Goal: Check status: Check status

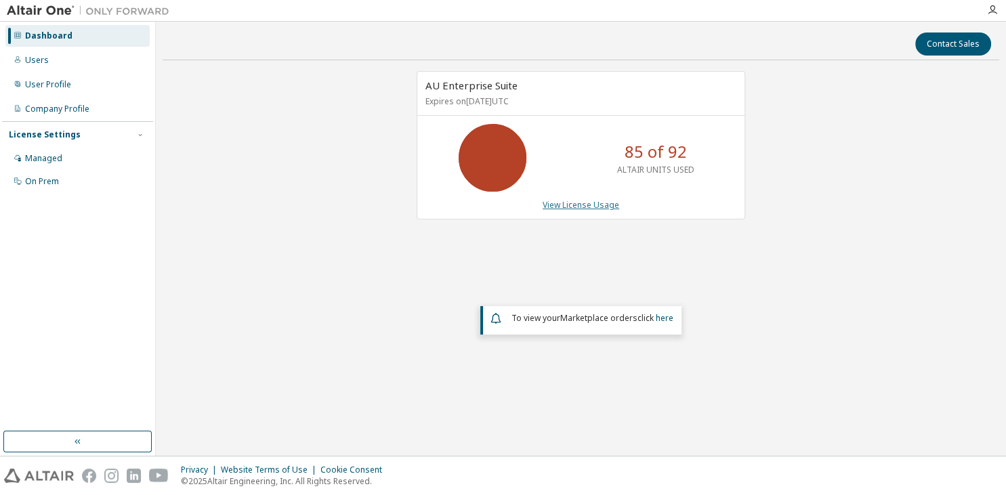
click at [583, 202] on link "View License Usage" at bounding box center [581, 205] width 77 height 12
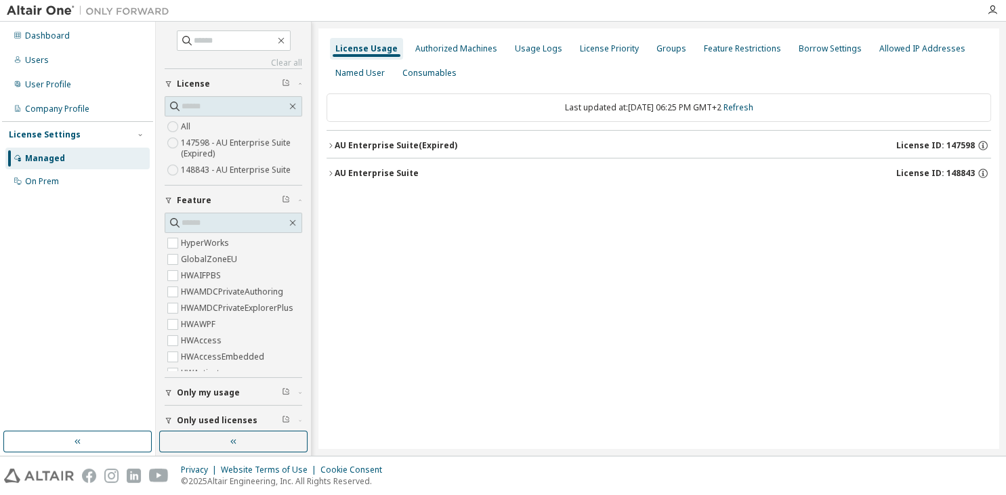
click at [448, 175] on div "AU Enterprise Suite License ID: 148843" at bounding box center [663, 173] width 656 height 12
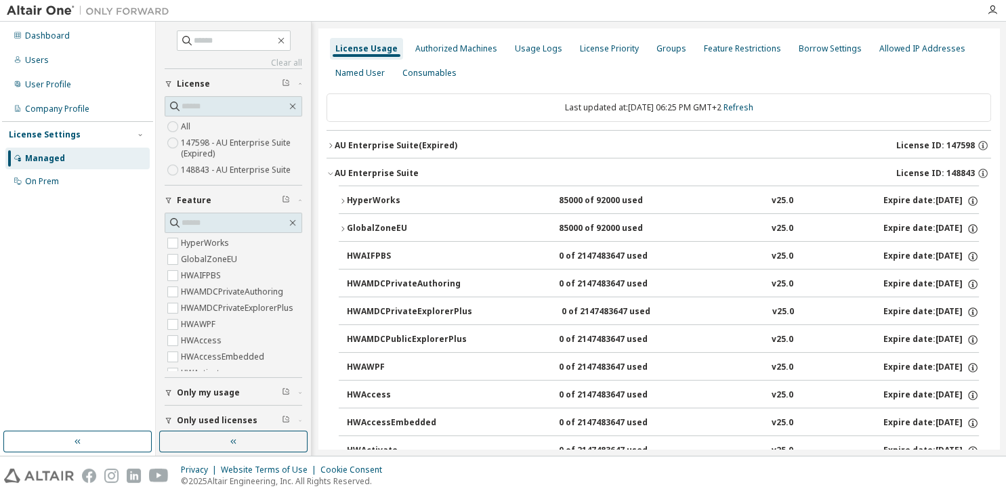
click at [410, 209] on button "HyperWorks 85000 of 92000 used v25.0 Expire date: [DATE]" at bounding box center [659, 201] width 640 height 30
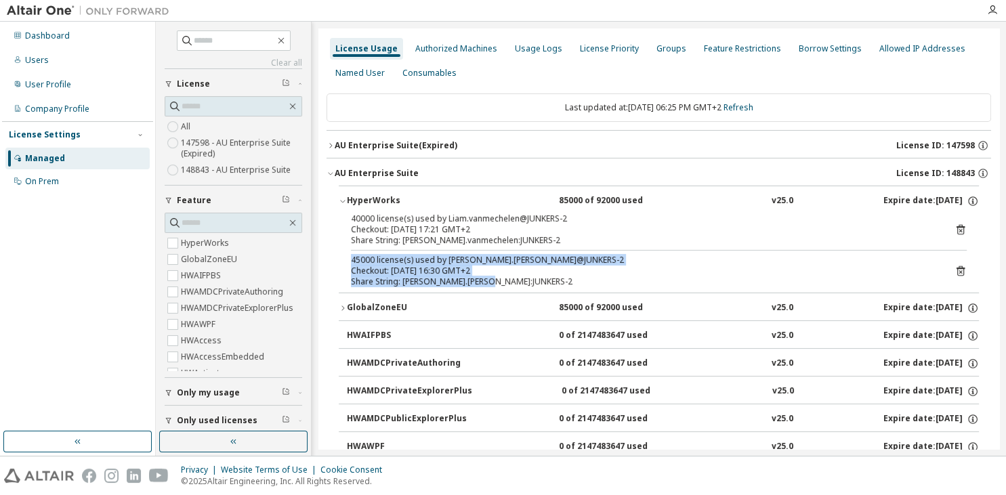
drag, startPoint x: 464, startPoint y: 226, endPoint x: 505, endPoint y: 280, distance: 67.7
click at [505, 280] on div "40000 license(s) used by Liam.vanmechelen@JUNKERS-2 Checkout: [DATE] 17:21 GMT+…" at bounding box center [659, 252] width 640 height 79
click at [505, 280] on div "Share String: [PERSON_NAME].[PERSON_NAME]:JUNKERS-2" at bounding box center [642, 281] width 583 height 11
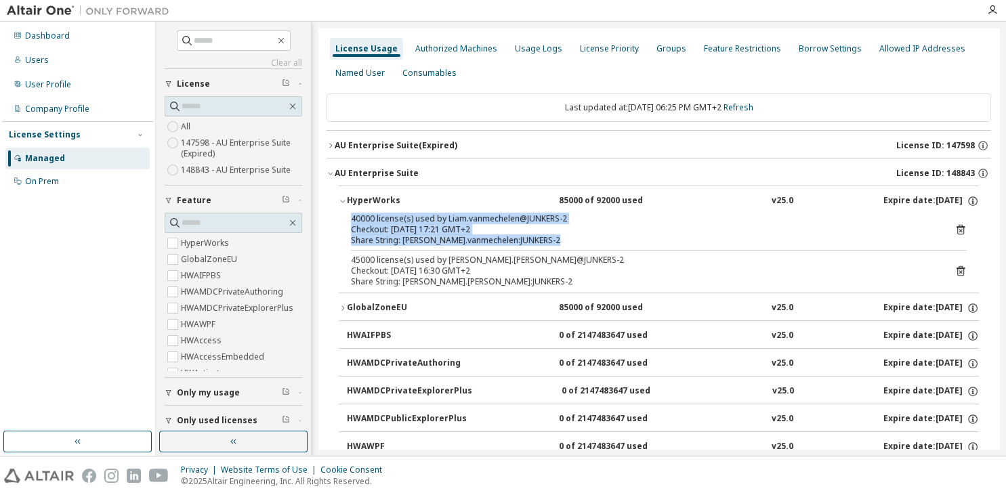
drag, startPoint x: 505, startPoint y: 280, endPoint x: 367, endPoint y: 221, distance: 149.9
click at [367, 221] on div "40000 license(s) used by Liam.vanmechelen@JUNKERS-2 Checkout: [DATE] 17:21 GMT+…" at bounding box center [659, 252] width 640 height 79
click at [367, 221] on div "40000 license(s) used by Liam.vanmechelen@JUNKERS-2" at bounding box center [642, 218] width 583 height 11
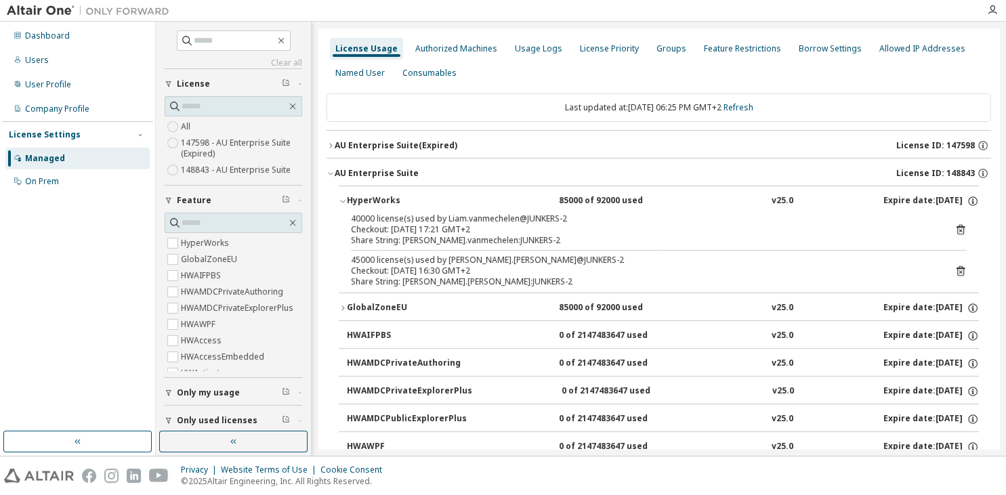
drag, startPoint x: 367, startPoint y: 221, endPoint x: 503, endPoint y: 272, distance: 144.9
click at [503, 272] on div "40000 license(s) used by Liam.vanmechelen@JUNKERS-2 Checkout: [DATE] 17:21 GMT+…" at bounding box center [659, 252] width 640 height 79
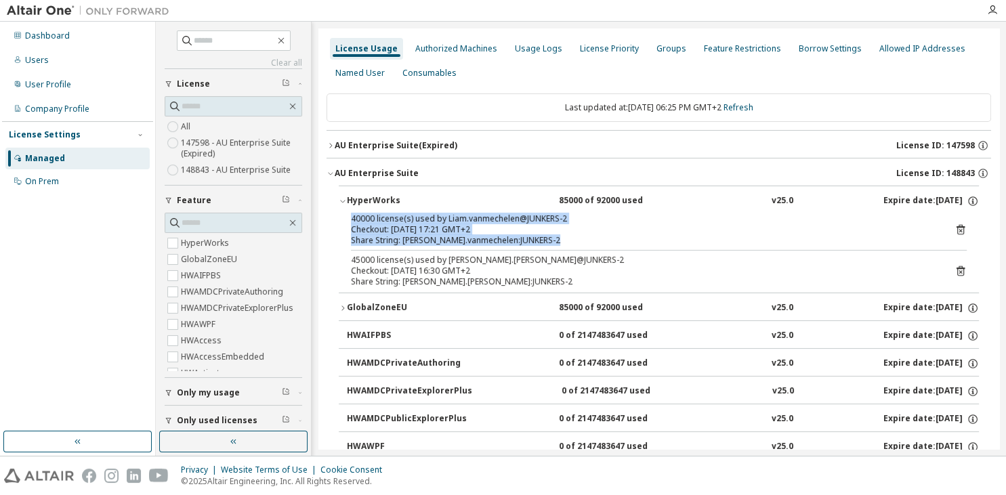
drag, startPoint x: 505, startPoint y: 286, endPoint x: 347, endPoint y: 222, distance: 170.2
click at [347, 222] on div "40000 license(s) used by Liam.vanmechelen@JUNKERS-2 Checkout: [DATE] 17:21 GMT+…" at bounding box center [659, 252] width 640 height 79
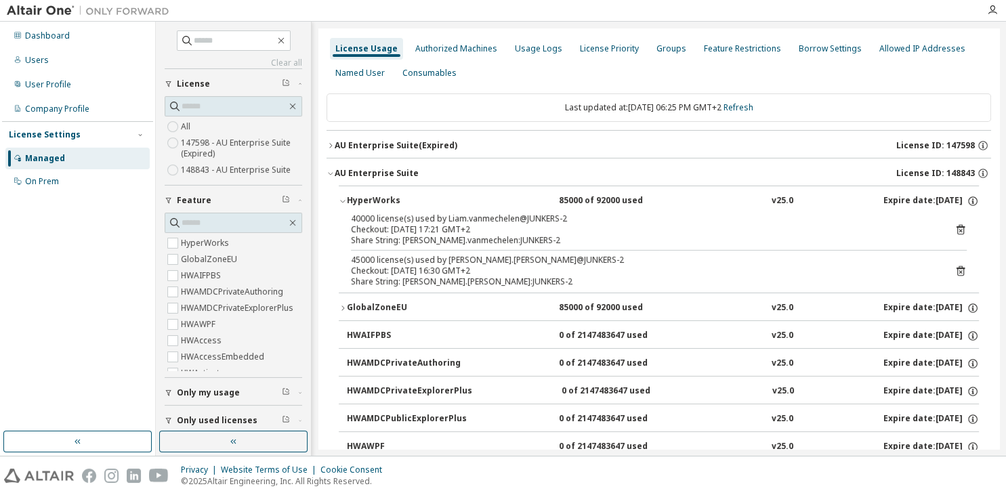
click at [347, 222] on div "40000 license(s) used by Liam.vanmechelen@JUNKERS-2 Checkout: [DATE] 17:21 GMT+…" at bounding box center [659, 252] width 640 height 79
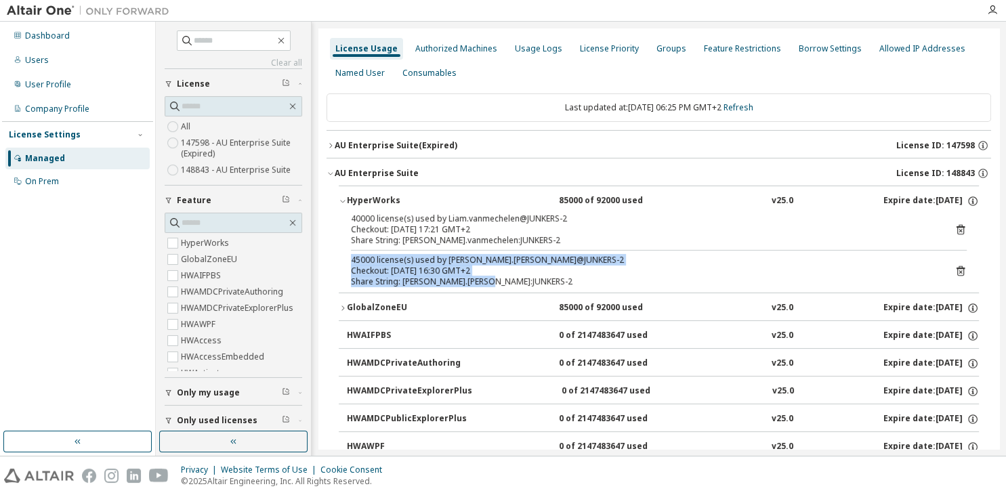
drag, startPoint x: 347, startPoint y: 222, endPoint x: 487, endPoint y: 287, distance: 154.6
click at [487, 287] on div "40000 license(s) used by Liam.vanmechelen@JUNKERS-2 Checkout: [DATE] 17:21 GMT+…" at bounding box center [659, 252] width 640 height 79
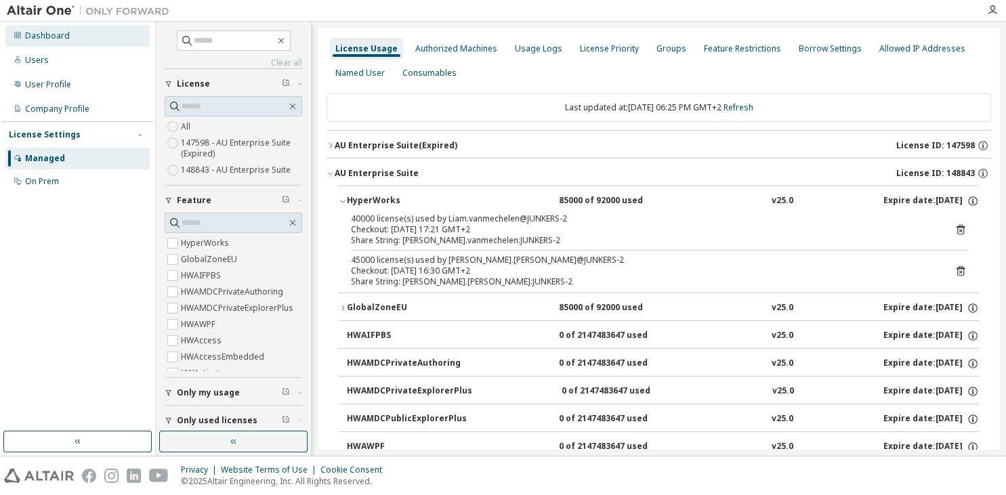
click at [64, 33] on div "Dashboard" at bounding box center [47, 35] width 45 height 11
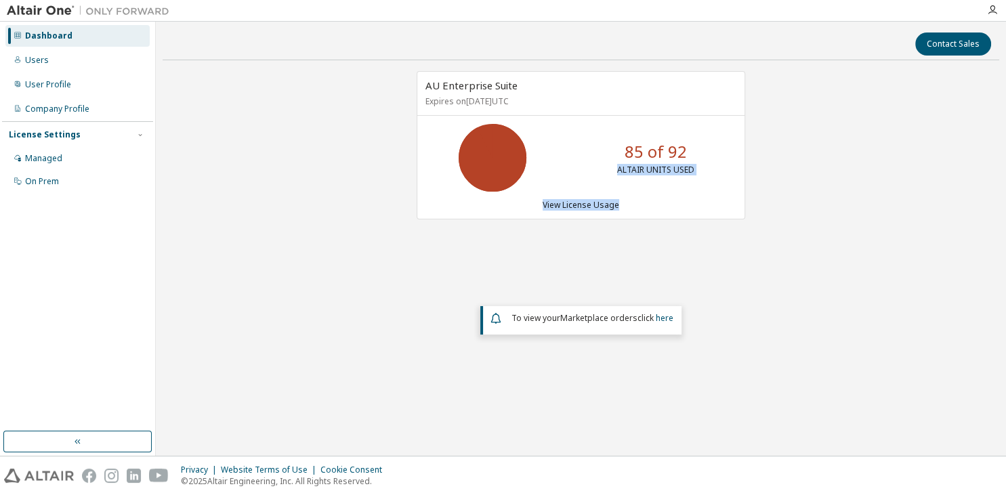
drag, startPoint x: 591, startPoint y: 152, endPoint x: 723, endPoint y: 213, distance: 145.5
click at [723, 213] on div "AU Enterprise Suite Expires on [DATE] UTC 85 of 92 ALTAIR UNITS USED View Licen…" at bounding box center [581, 145] width 329 height 148
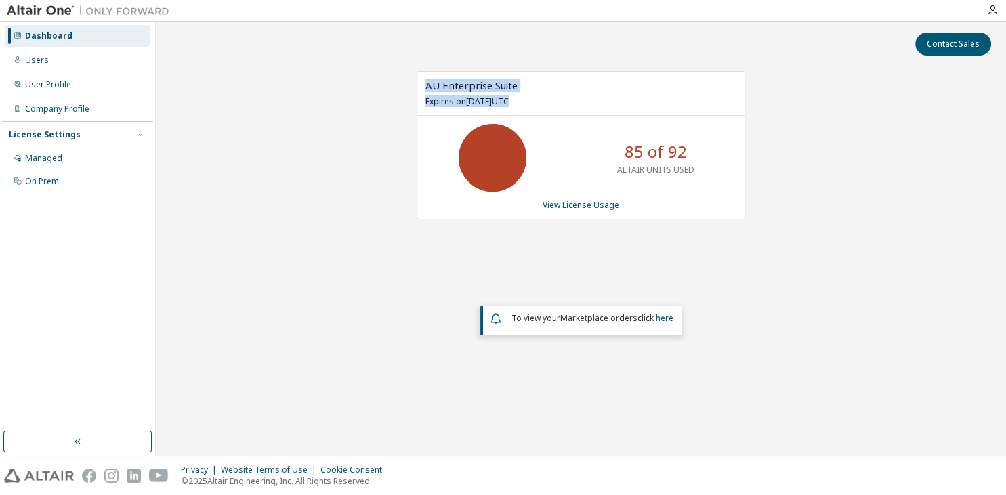
drag, startPoint x: 723, startPoint y: 213, endPoint x: 429, endPoint y: 86, distance: 320.1
click at [429, 86] on div "AU Enterprise Suite Expires on [DATE] UTC 85 of 92 ALTAIR UNITS USED View Licen…" at bounding box center [581, 145] width 329 height 148
click at [429, 86] on span "AU Enterprise Suite" at bounding box center [471, 86] width 92 height 14
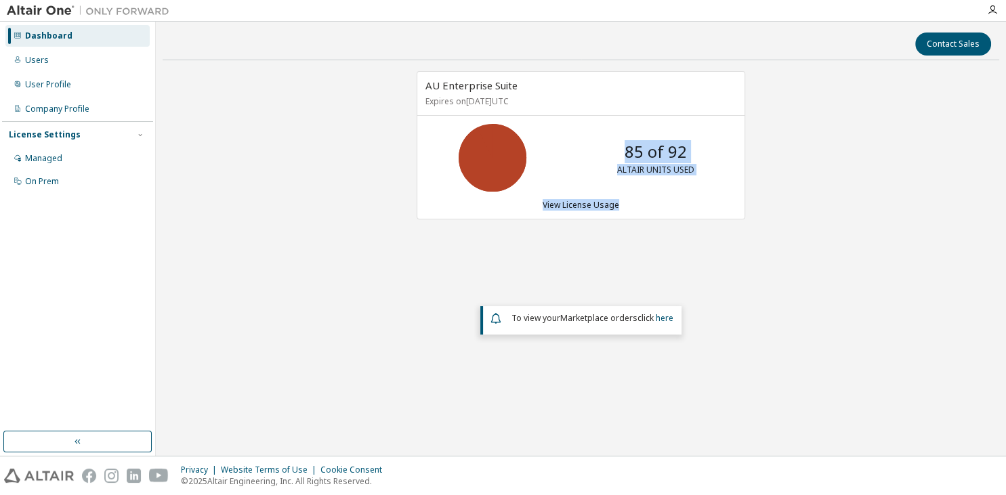
drag, startPoint x: 432, startPoint y: 81, endPoint x: 672, endPoint y: 210, distance: 272.5
click at [672, 210] on div "AU Enterprise Suite Expires on [DATE] UTC 85 of 92 ALTAIR UNITS USED View Licen…" at bounding box center [581, 145] width 329 height 148
click at [605, 204] on link "View License Usage" at bounding box center [581, 205] width 77 height 12
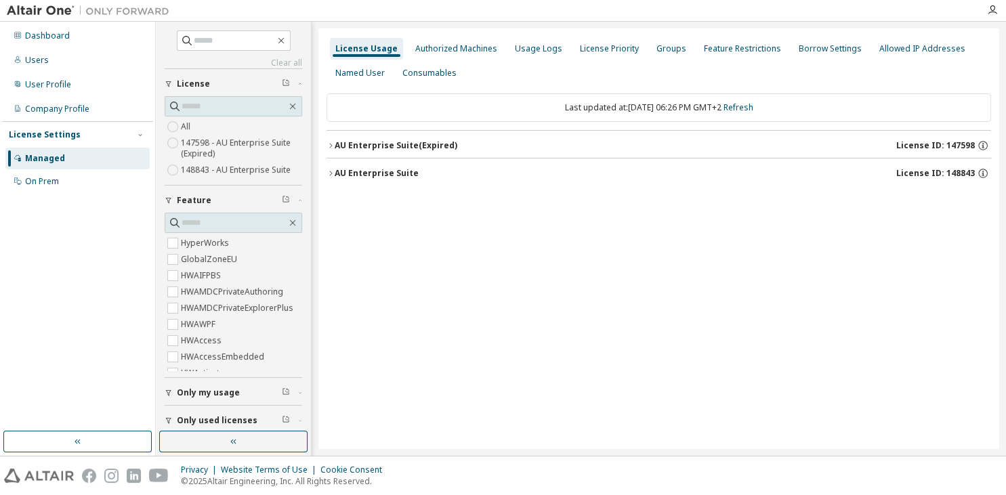
click at [390, 174] on div "AU Enterprise Suite" at bounding box center [377, 173] width 84 height 11
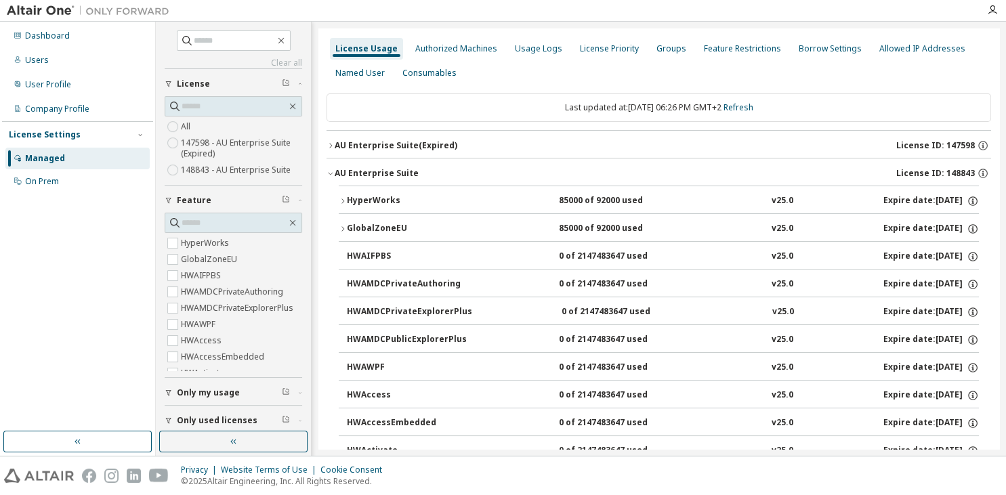
click at [394, 169] on div "AU Enterprise Suite" at bounding box center [377, 173] width 84 height 11
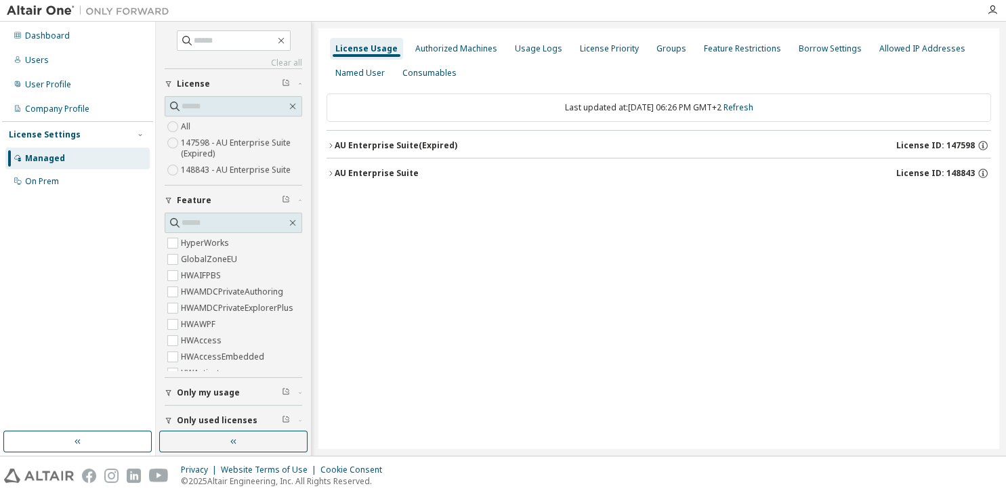
click at [394, 141] on div "AU Enterprise Suite (Expired)" at bounding box center [396, 145] width 123 height 11
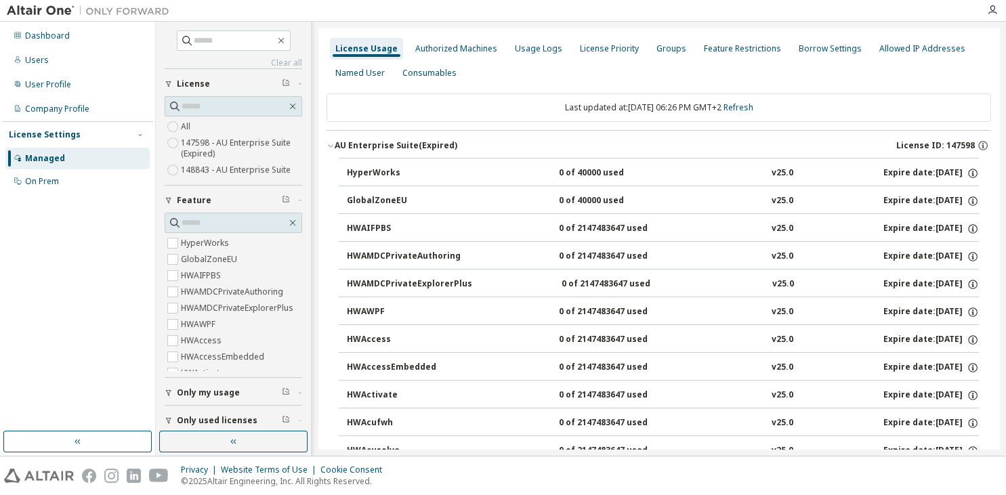
click at [394, 141] on div "AU Enterprise Suite (Expired)" at bounding box center [396, 145] width 123 height 11
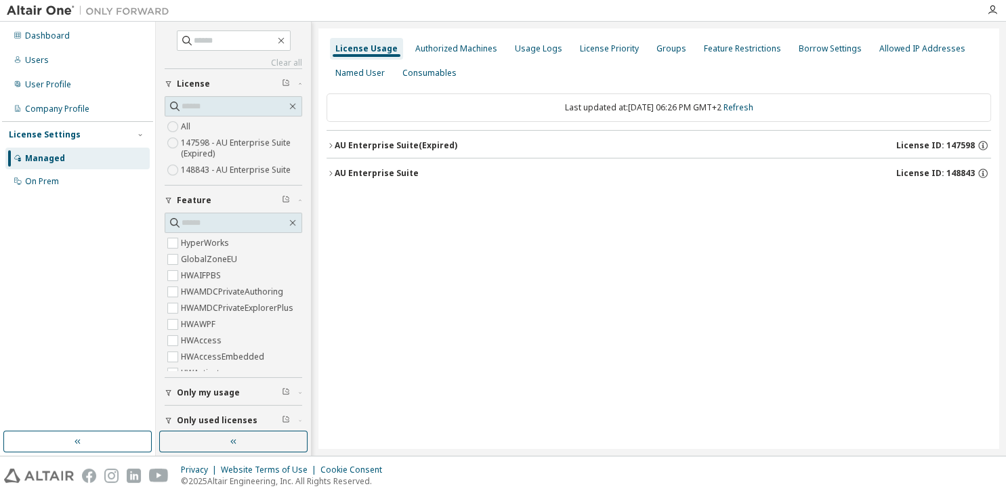
click at [390, 169] on div "AU Enterprise Suite" at bounding box center [377, 173] width 84 height 11
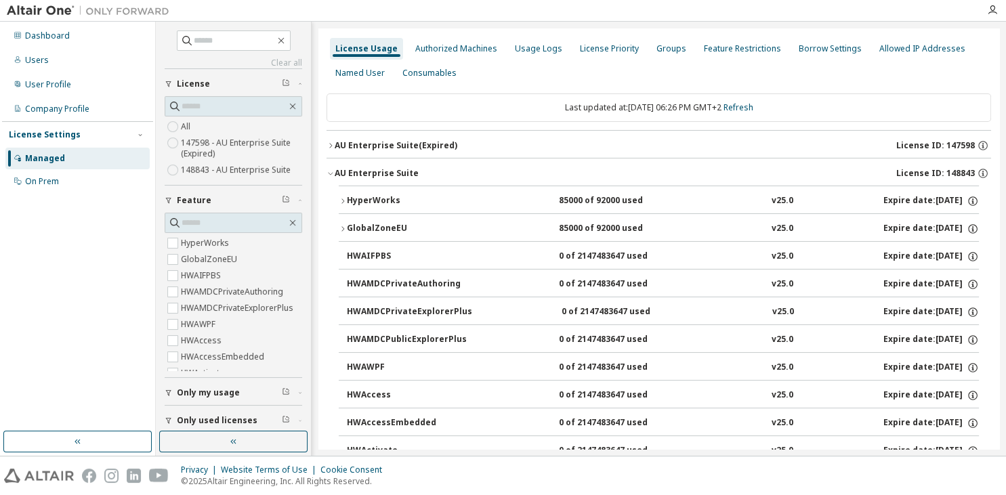
click at [400, 203] on div "HyperWorks" at bounding box center [408, 201] width 122 height 12
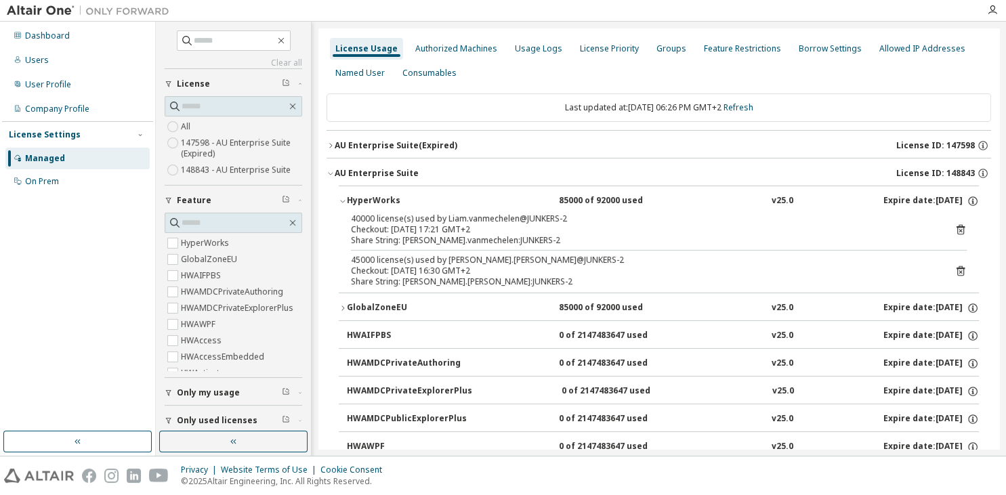
click at [956, 228] on icon at bounding box center [960, 230] width 12 height 12
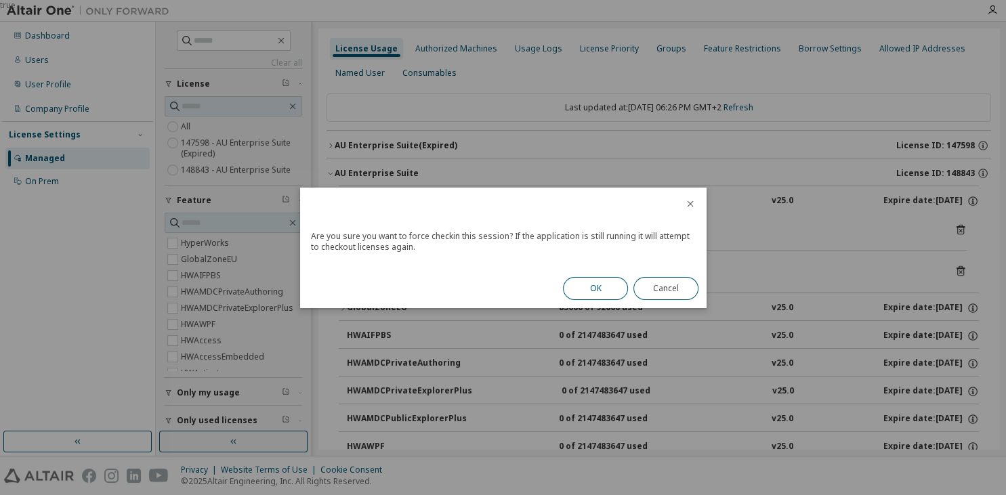
click at [606, 287] on button "OK" at bounding box center [595, 288] width 65 height 23
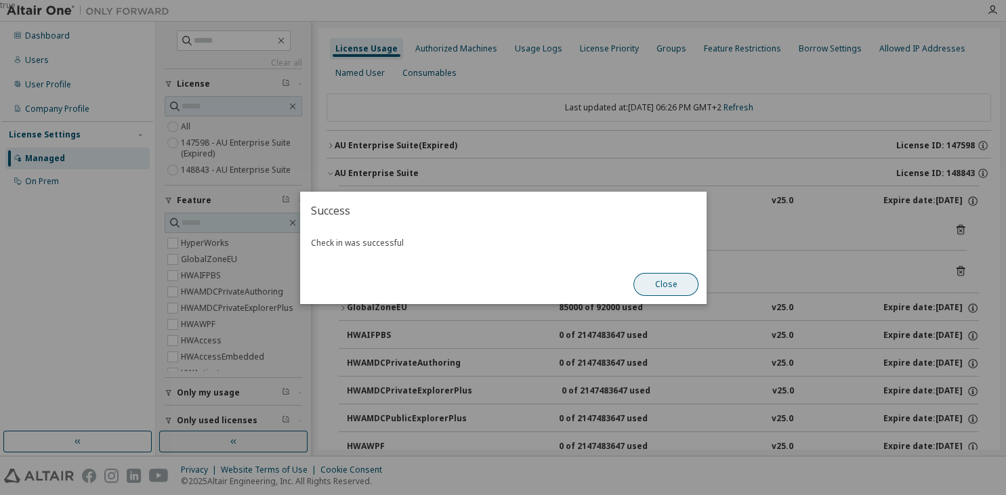
click at [675, 284] on button "Close" at bounding box center [665, 284] width 65 height 23
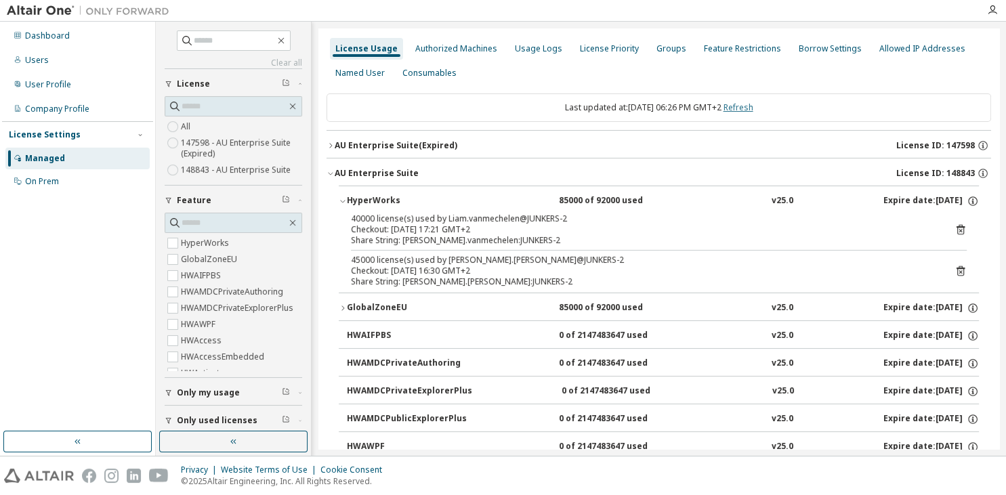
click at [749, 105] on link "Refresh" at bounding box center [738, 108] width 30 height 12
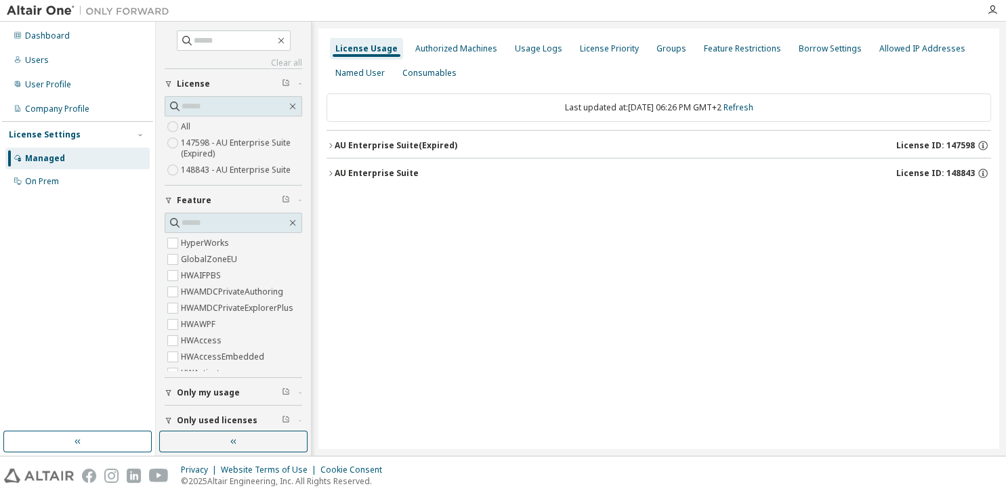
click at [354, 177] on div "AU Enterprise Suite" at bounding box center [377, 173] width 84 height 11
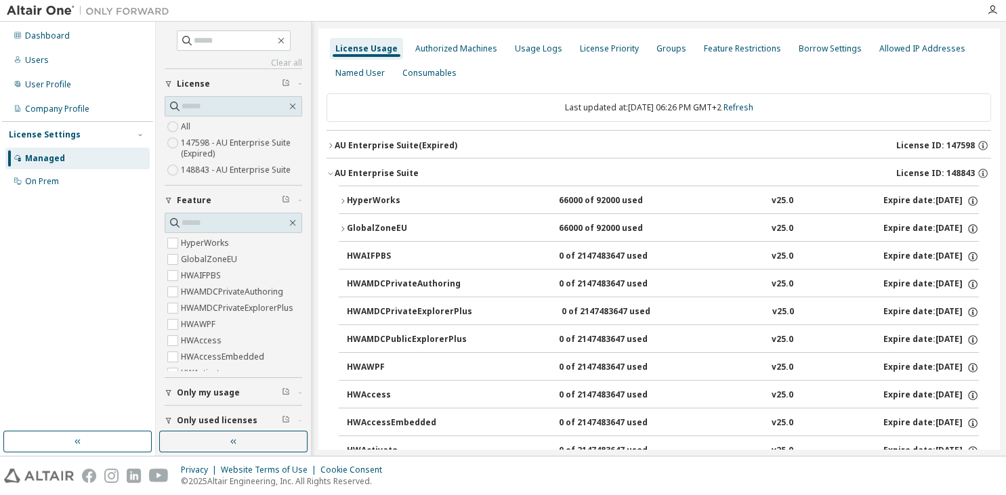
click at [480, 198] on div "HyperWorks 66000 of 92000 used v25.0 Expire date: [DATE]" at bounding box center [663, 201] width 632 height 12
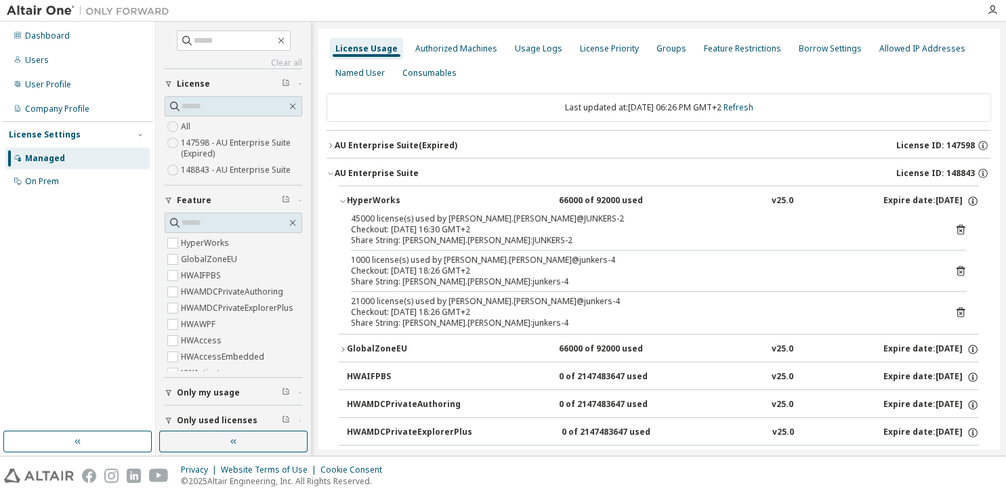
click at [480, 198] on div "HyperWorks 66000 of 92000 used v25.0 Expire date: [DATE]" at bounding box center [663, 201] width 632 height 12
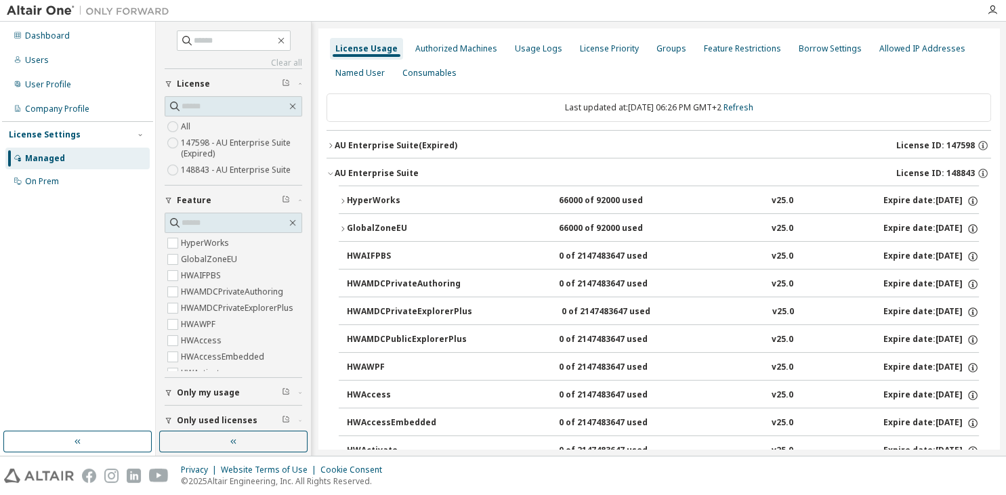
click at [755, 115] on div "Last updated at: [DATE] 06:26 PM GMT+2 Refresh" at bounding box center [658, 107] width 665 height 28
click at [755, 116] on div "Last updated at: [DATE] 06:26 PM GMT+2 Refresh" at bounding box center [658, 107] width 665 height 28
click at [753, 110] on link "Refresh" at bounding box center [738, 108] width 30 height 12
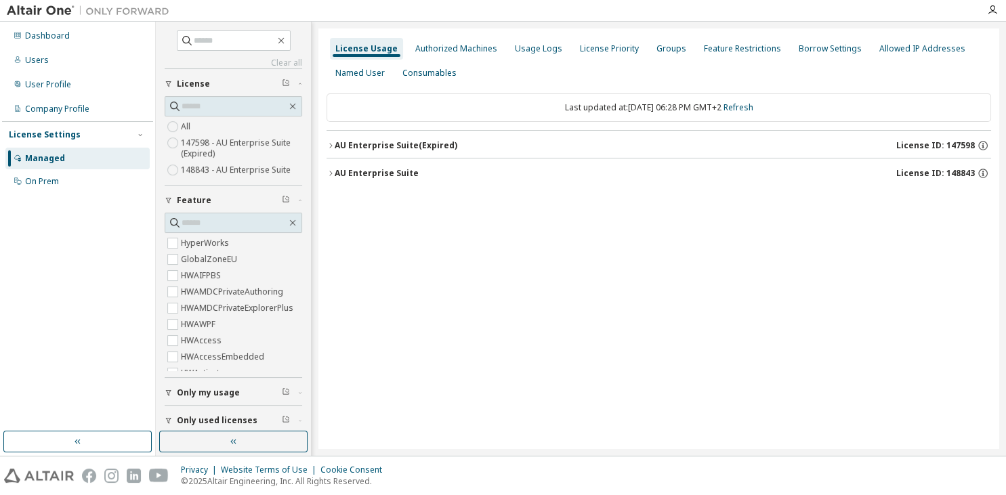
click at [473, 171] on div "AU Enterprise Suite License ID: 148843" at bounding box center [663, 173] width 656 height 12
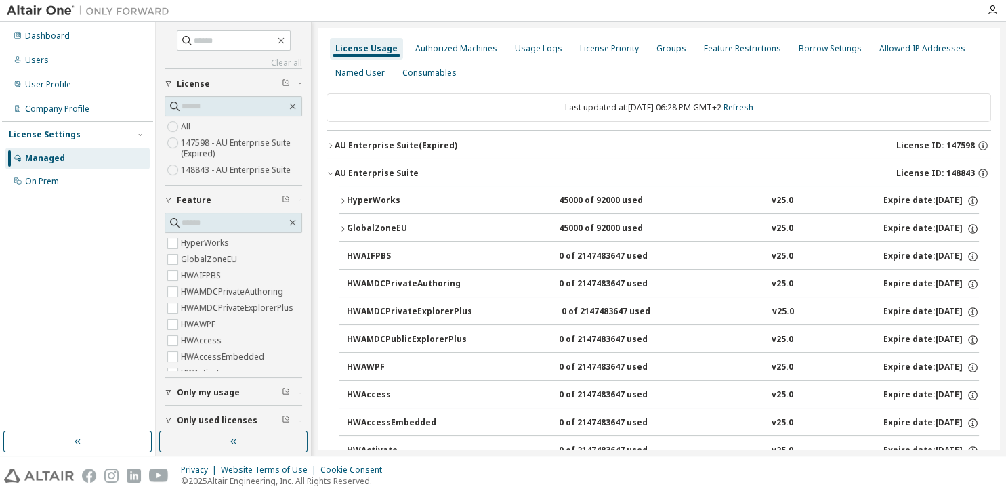
click at [416, 195] on div "HyperWorks" at bounding box center [408, 201] width 122 height 12
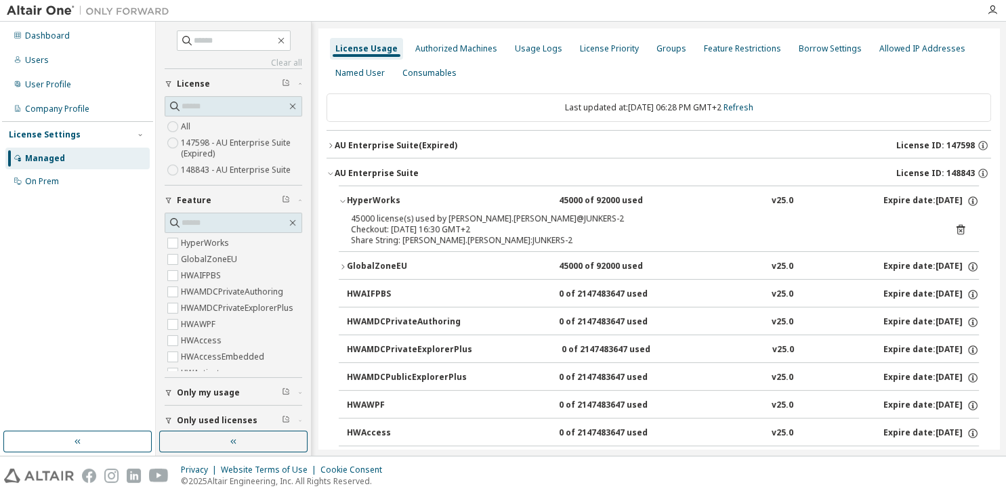
click at [416, 195] on div "HyperWorks" at bounding box center [408, 201] width 122 height 12
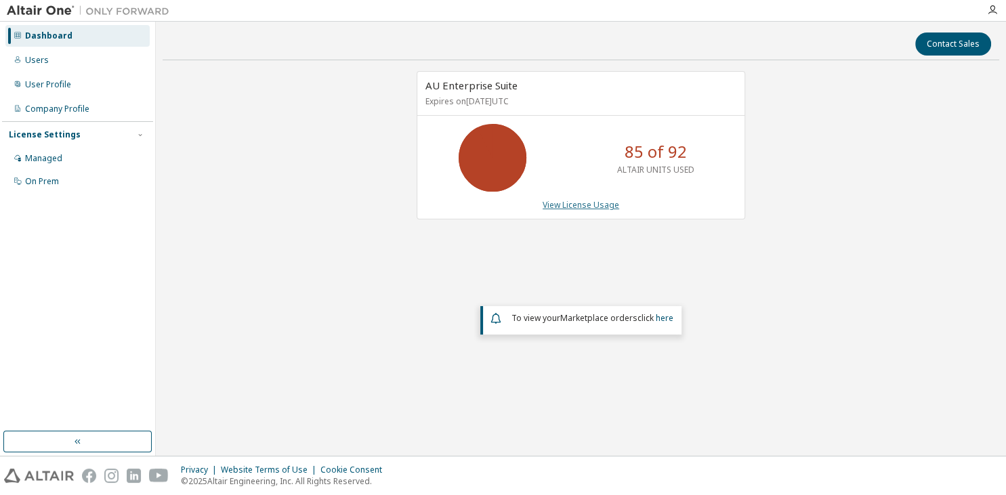
click at [568, 205] on link "View License Usage" at bounding box center [581, 205] width 77 height 12
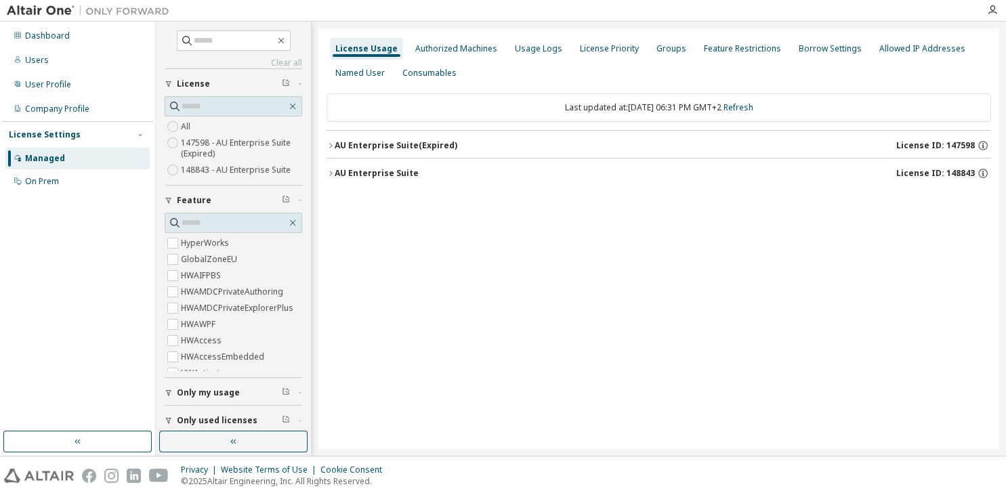
click at [388, 174] on div "AU Enterprise Suite" at bounding box center [377, 173] width 84 height 11
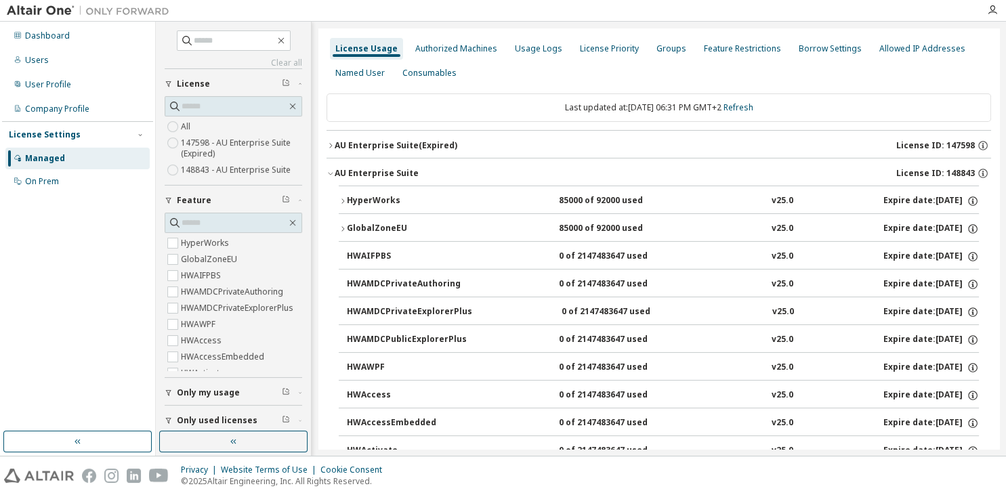
click at [381, 194] on button "HyperWorks 85000 of 92000 used v25.0 Expire date: [DATE]" at bounding box center [659, 201] width 640 height 30
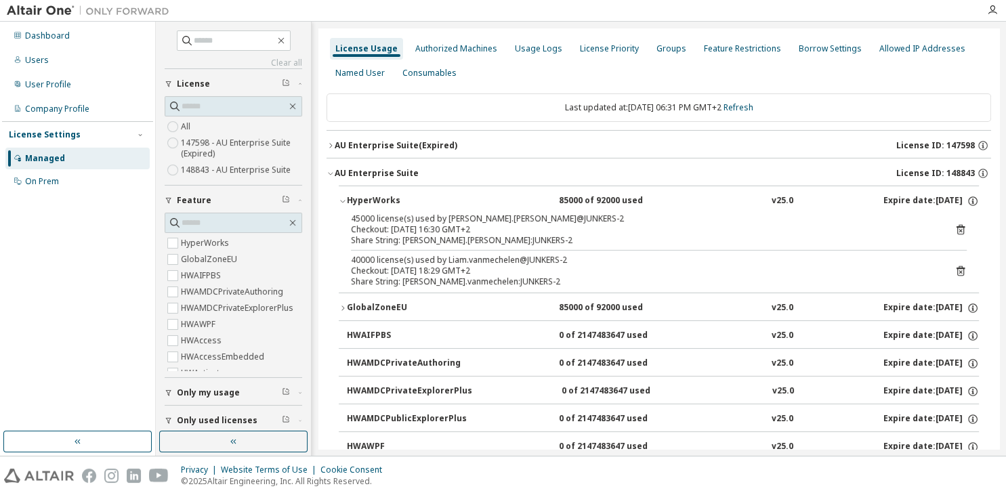
click at [381, 194] on button "HyperWorks 85000 of 92000 used v25.0 Expire date: [DATE]" at bounding box center [659, 201] width 640 height 30
